Goal: Task Accomplishment & Management: Manage account settings

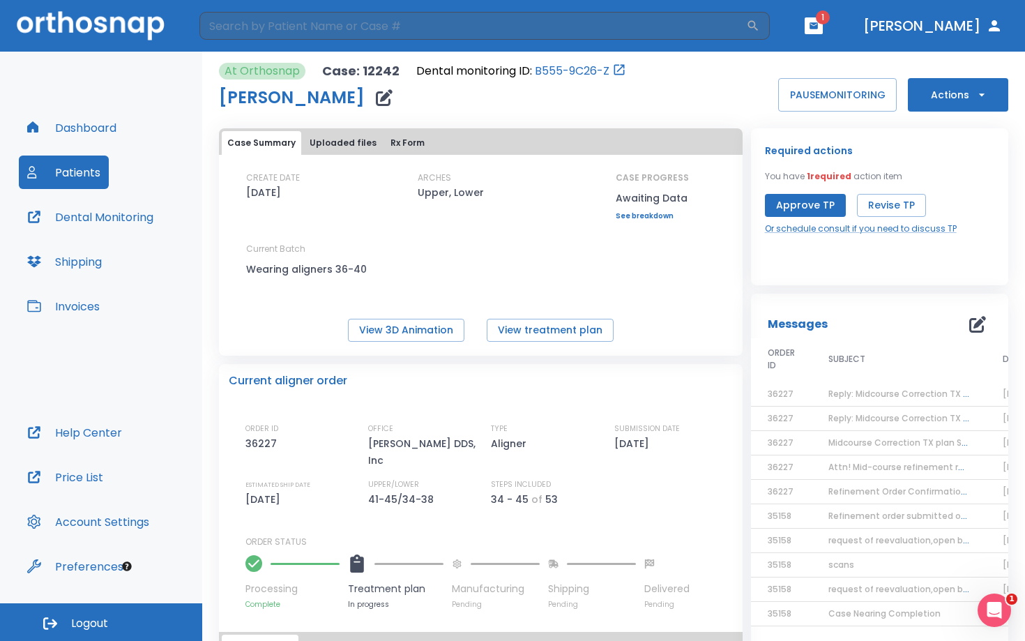
click at [59, 167] on button "Patients" at bounding box center [64, 172] width 90 height 33
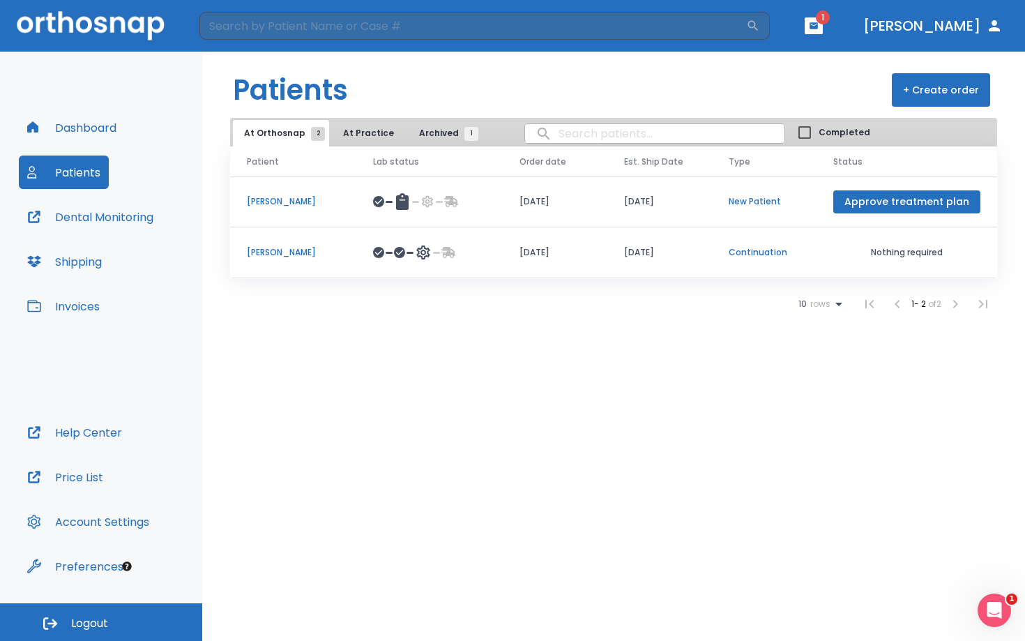
click at [266, 190] on td "[PERSON_NAME]" at bounding box center [293, 201] width 126 height 51
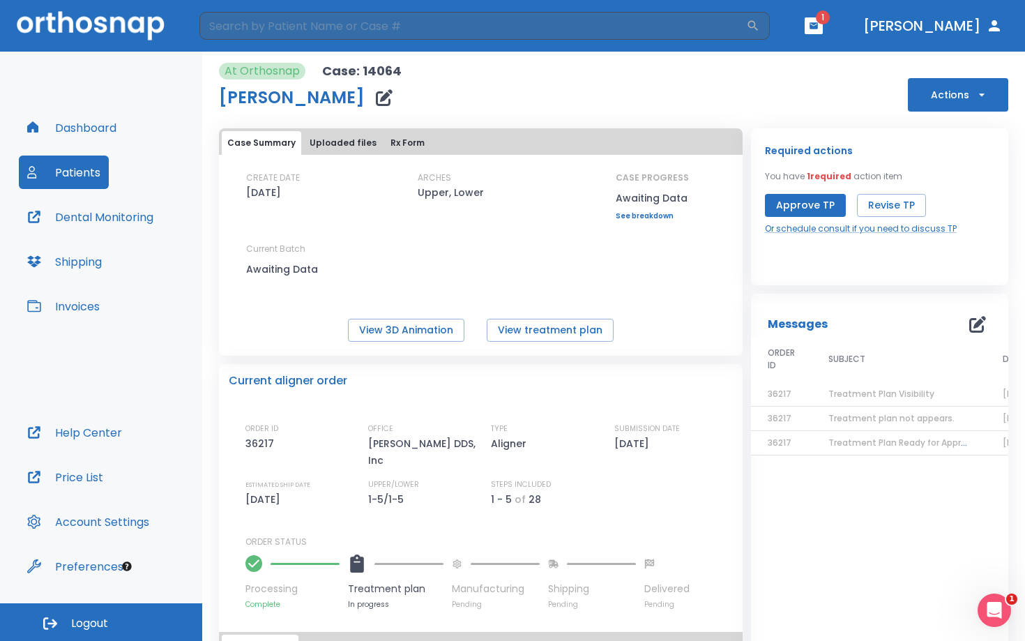
click at [796, 207] on button "Approve TP" at bounding box center [805, 205] width 81 height 23
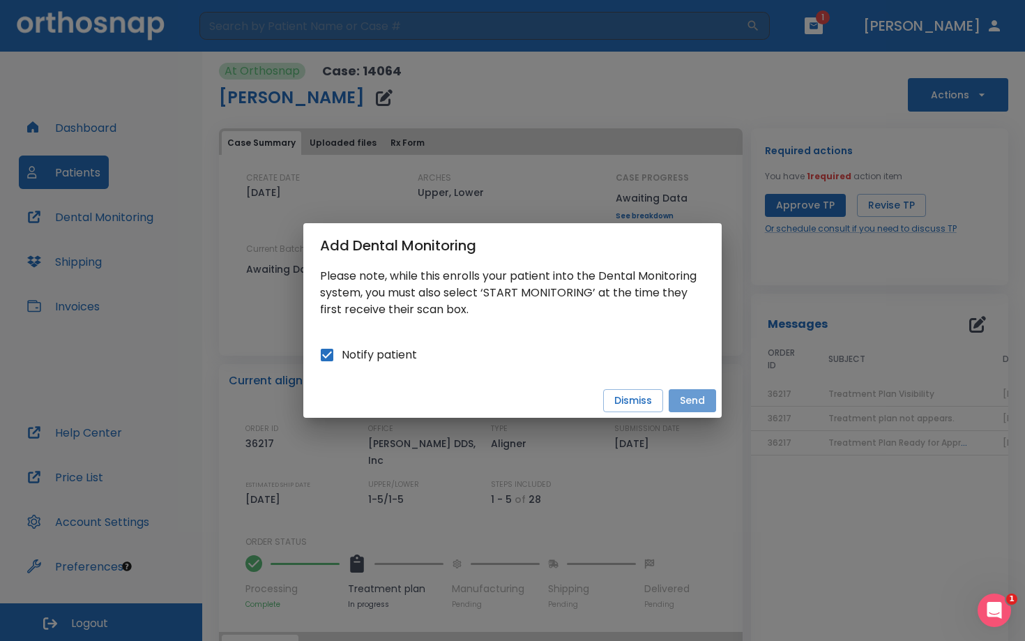
click at [698, 400] on button "Send" at bounding box center [692, 400] width 47 height 23
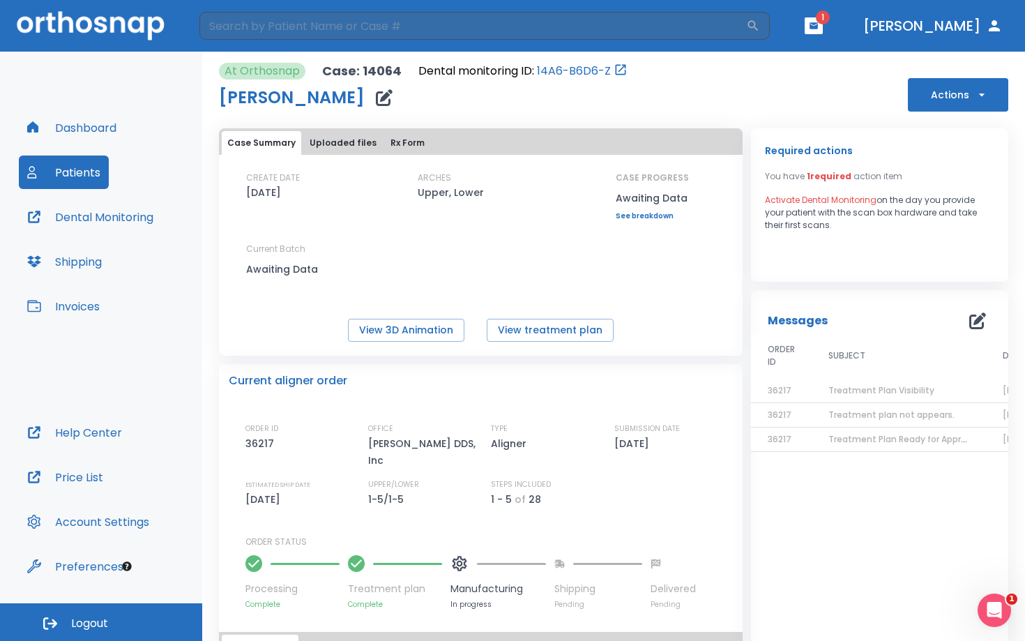
click at [77, 176] on button "Patients" at bounding box center [64, 172] width 90 height 33
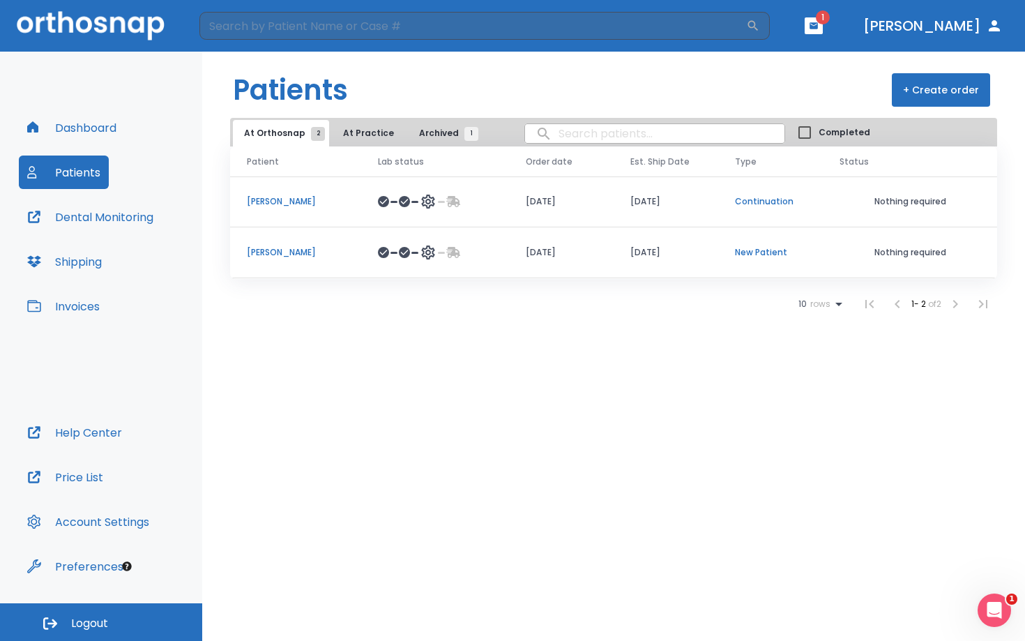
click at [295, 198] on p "[PERSON_NAME]" at bounding box center [296, 201] width 98 height 13
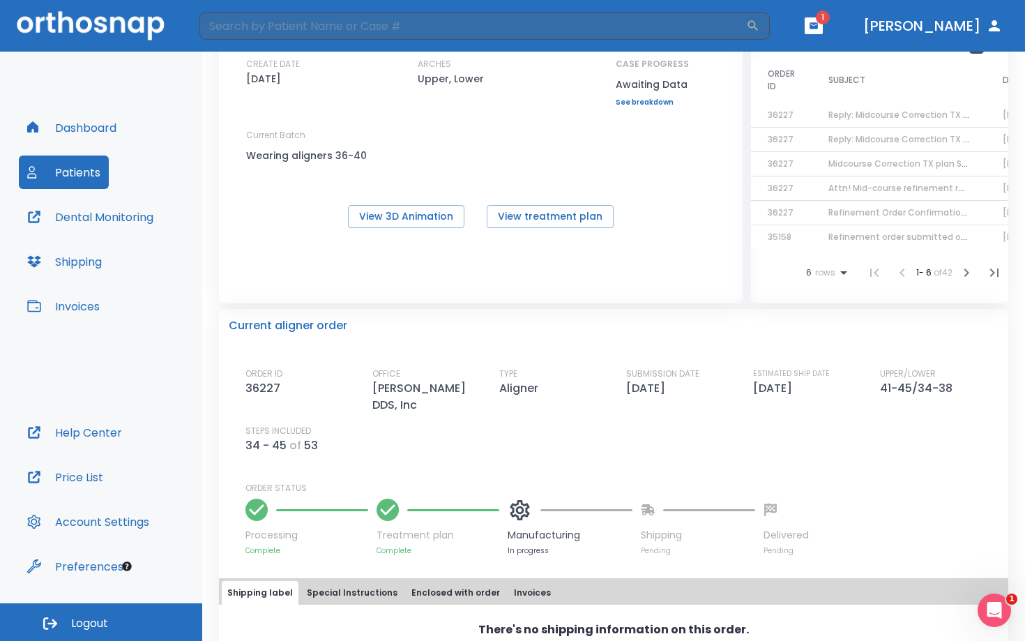
scroll to position [70, 0]
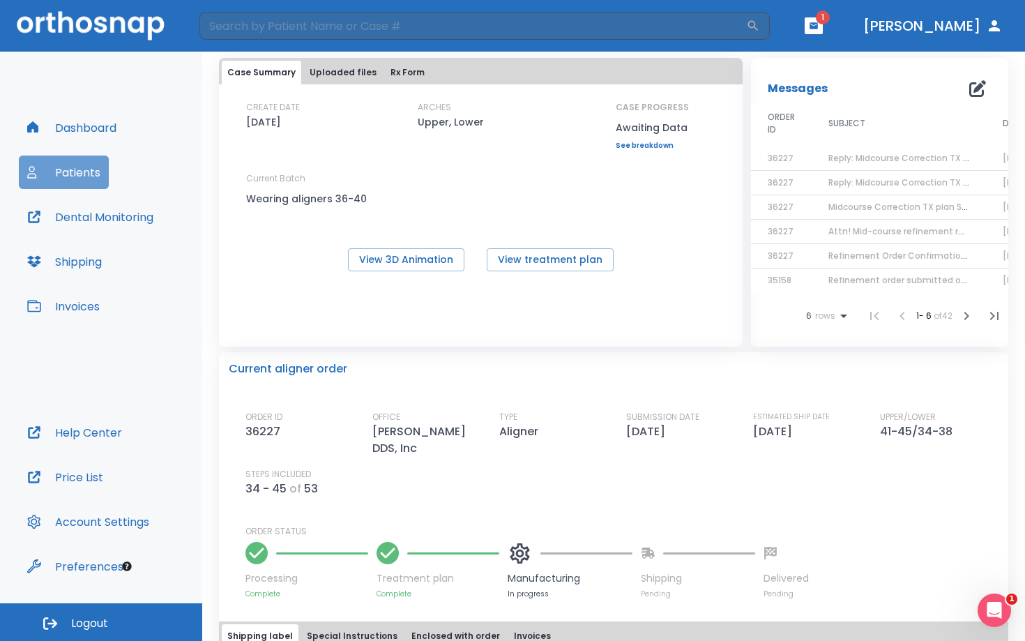
click at [80, 166] on button "Patients" at bounding box center [64, 172] width 90 height 33
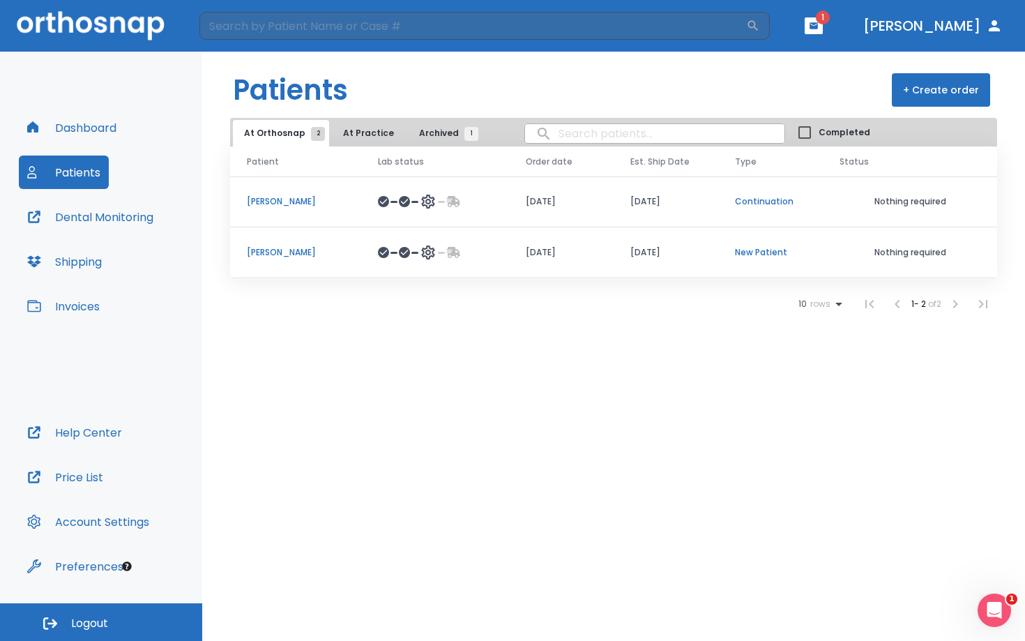
click at [325, 255] on p "[PERSON_NAME]" at bounding box center [296, 252] width 98 height 13
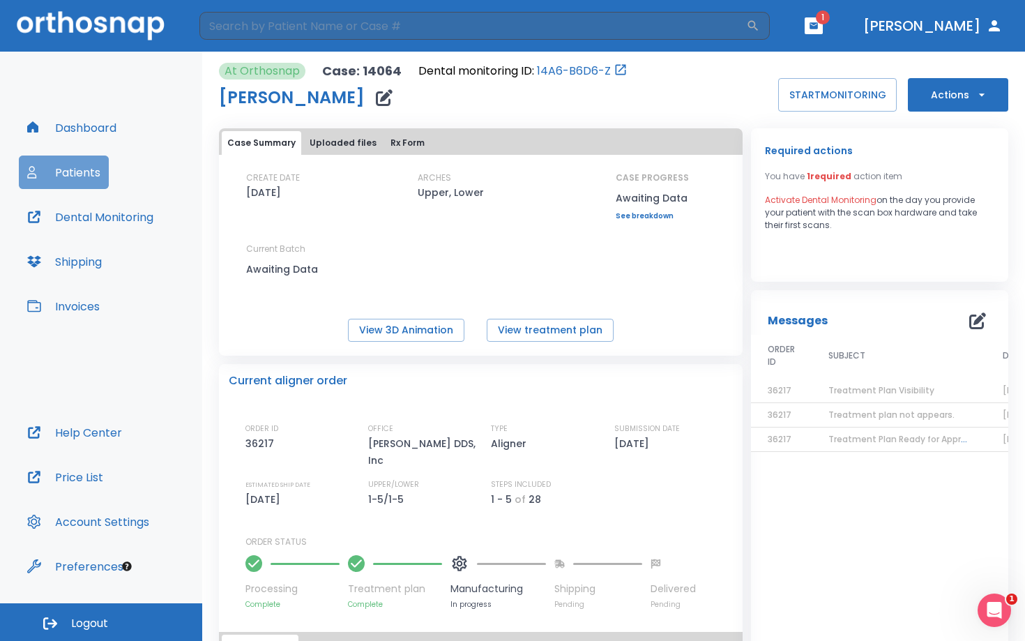
click at [75, 165] on button "Patients" at bounding box center [64, 172] width 90 height 33
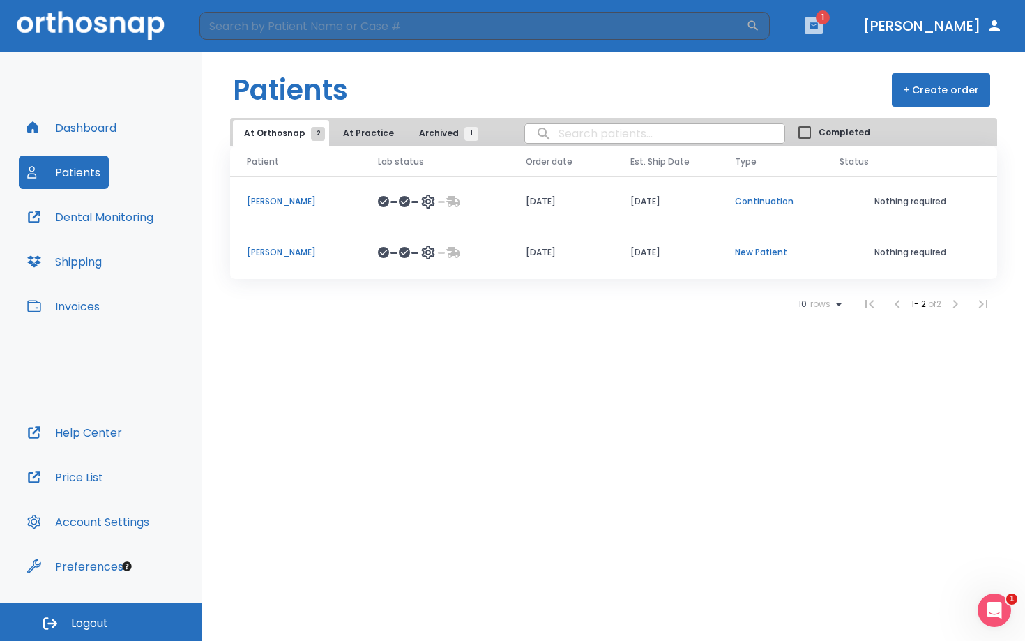
click at [823, 31] on button "button" at bounding box center [814, 25] width 18 height 17
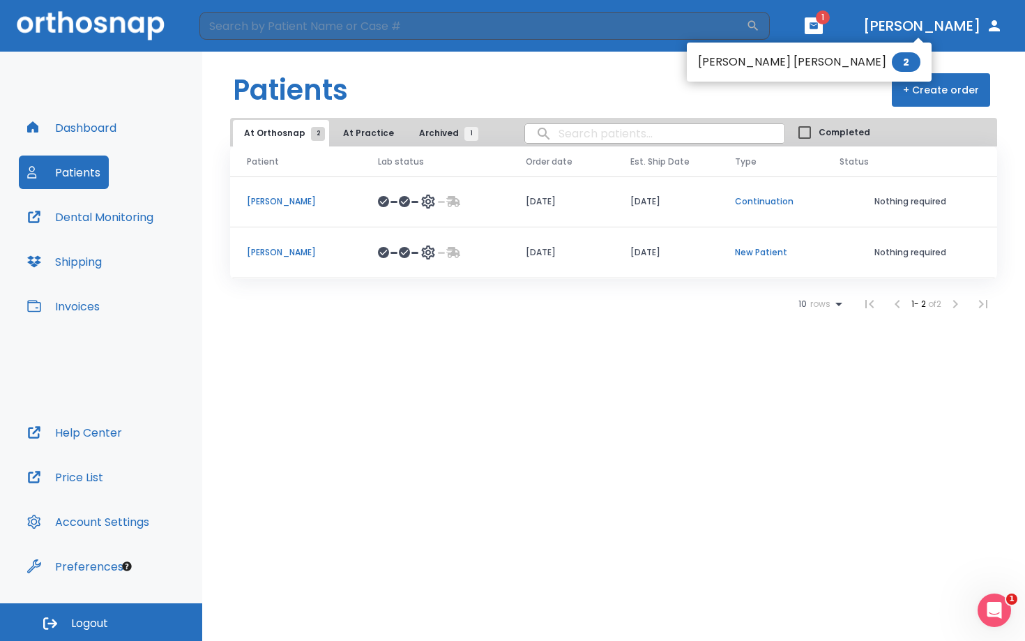
click at [512, 99] on div at bounding box center [512, 320] width 1025 height 641
